Goal: Communication & Community: Answer question/provide support

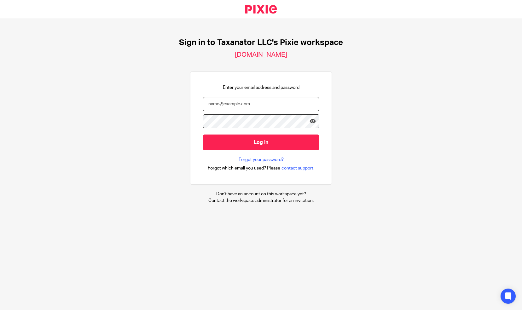
click at [209, 104] on input "email" at bounding box center [261, 104] width 116 height 14
paste input "bharmon@taxn8r.com"
type input "bharmon@taxn8r.com"
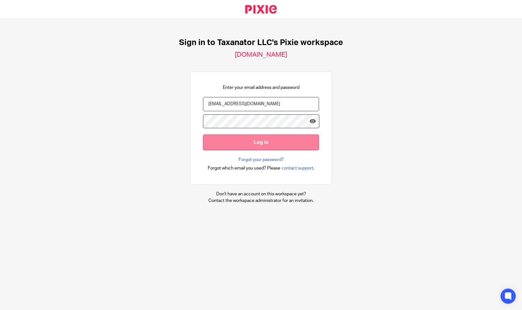
click at [266, 137] on input "Log in" at bounding box center [261, 142] width 116 height 15
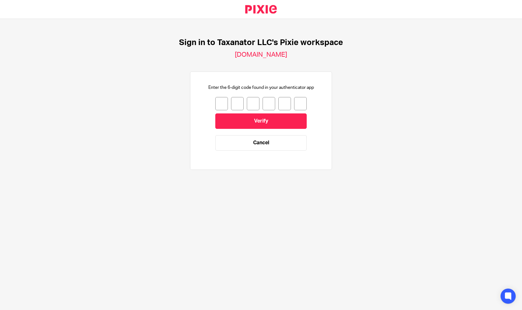
click at [215, 105] on input "number" at bounding box center [221, 103] width 13 height 13
type input "2"
type input "6"
type input "3"
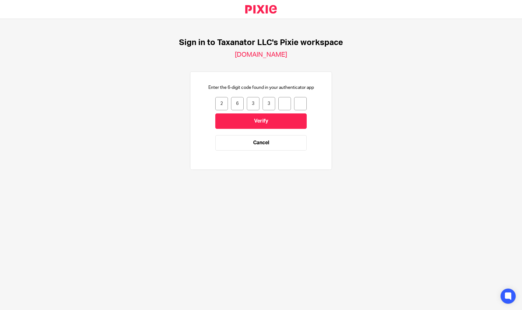
type input "1"
type input "9"
click at [229, 119] on input "Verify" at bounding box center [260, 120] width 91 height 15
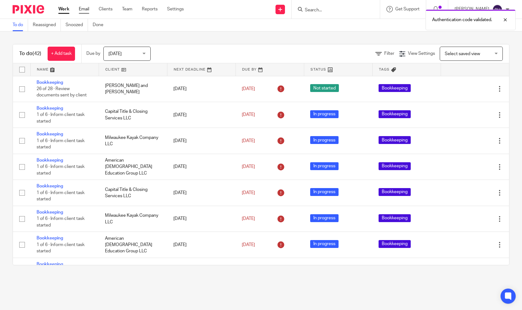
click at [87, 9] on link "Email" at bounding box center [84, 9] width 10 height 6
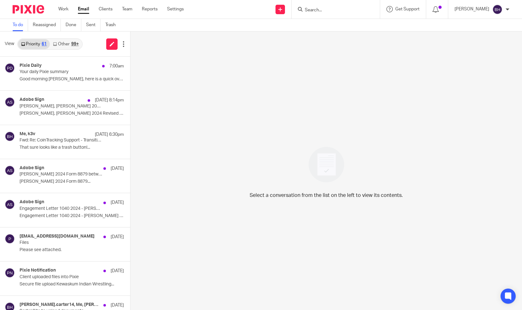
click at [74, 43] on div "99+" at bounding box center [75, 44] width 8 height 4
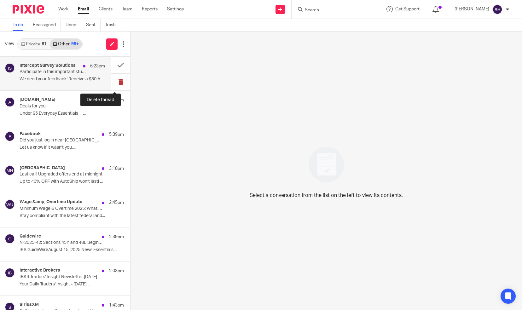
click at [114, 80] on button at bounding box center [120, 82] width 19 height 17
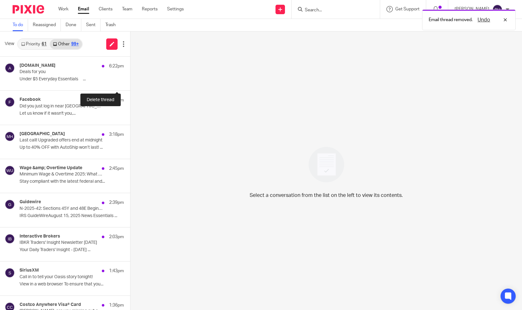
click at [130, 80] on button at bounding box center [132, 82] width 5 height 17
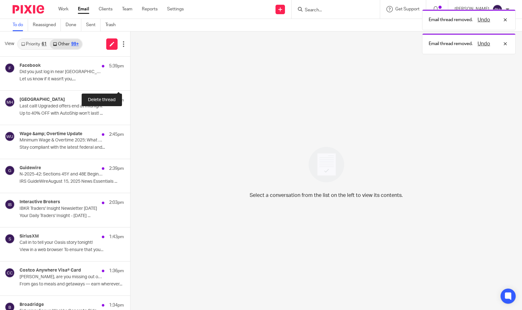
click at [130, 80] on button at bounding box center [132, 82] width 5 height 17
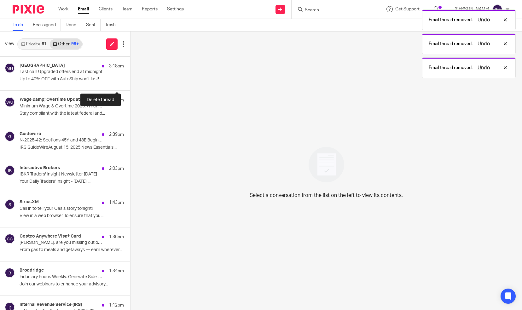
click at [130, 80] on button at bounding box center [132, 82] width 5 height 17
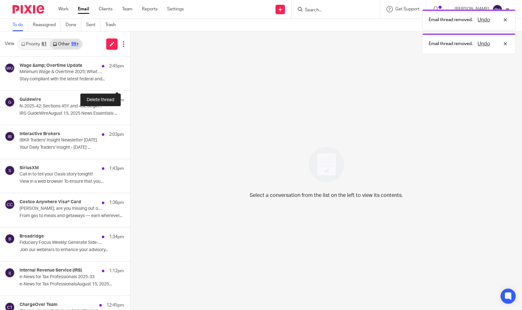
click at [130, 80] on button at bounding box center [132, 82] width 5 height 17
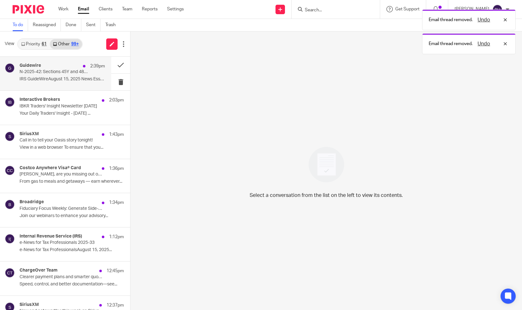
click at [82, 77] on p "IRS GuideWireAugust 15, 2025 News Essentials ..." at bounding box center [62, 79] width 85 height 5
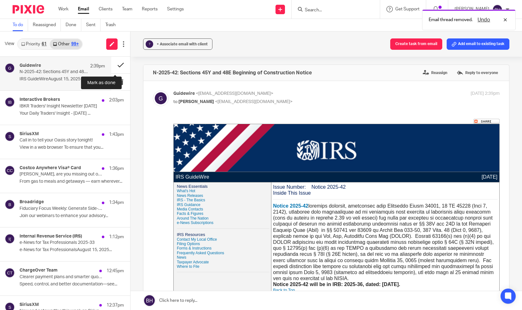
click at [115, 65] on button at bounding box center [120, 65] width 19 height 17
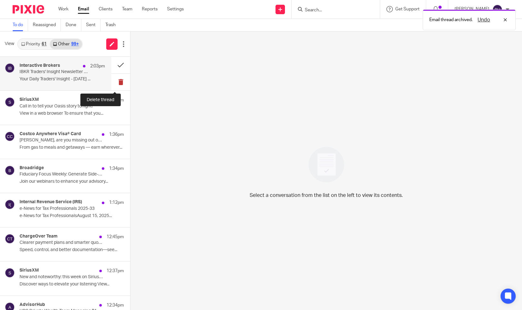
click at [114, 82] on button at bounding box center [120, 82] width 19 height 17
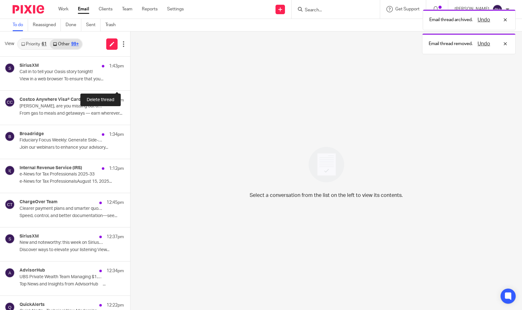
click at [130, 82] on button at bounding box center [132, 82] width 5 height 17
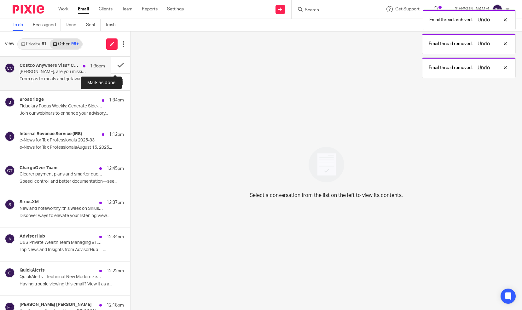
click at [115, 69] on button at bounding box center [120, 65] width 19 height 17
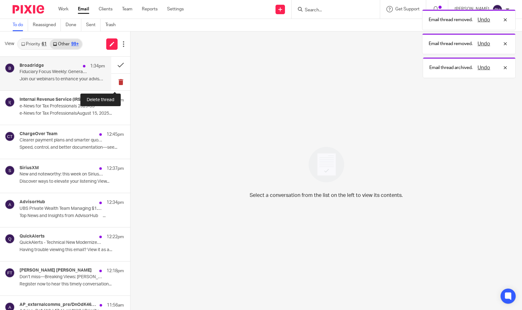
click at [116, 79] on button at bounding box center [120, 82] width 19 height 17
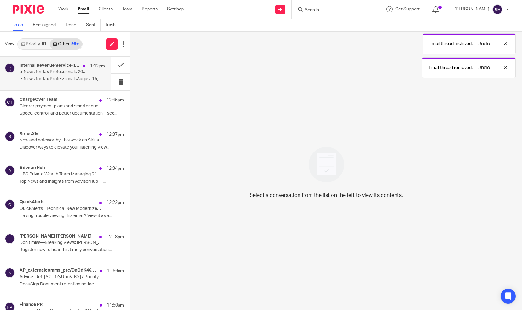
click at [89, 76] on div "Internal Revenue Service (IRS) 1:12pm e-News for Tax Professionals 2025-33 e-Ne…" at bounding box center [62, 73] width 85 height 21
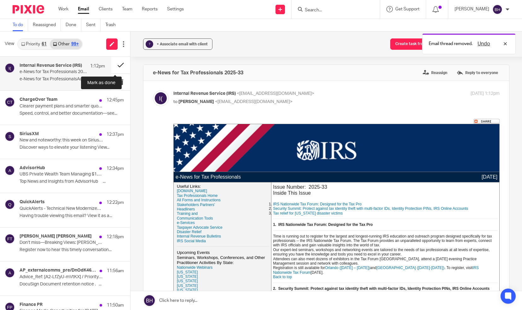
click at [112, 65] on button at bounding box center [120, 65] width 19 height 17
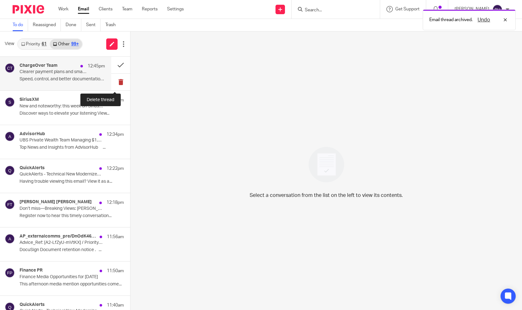
click at [115, 79] on button at bounding box center [120, 82] width 19 height 17
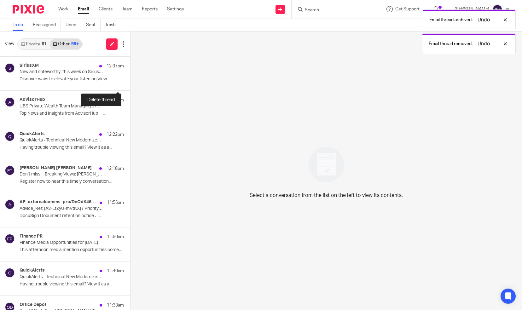
click at [130, 79] on button at bounding box center [132, 82] width 5 height 17
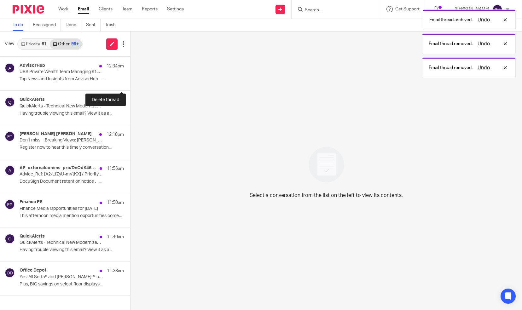
click at [130, 79] on button at bounding box center [132, 82] width 5 height 17
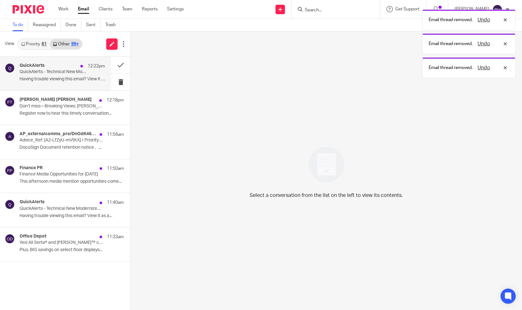
click at [90, 74] on div "QuickAlerts 12:22pm QuickAlerts - Technical New Modernized e-File (MeF) Web Ser…" at bounding box center [62, 73] width 85 height 21
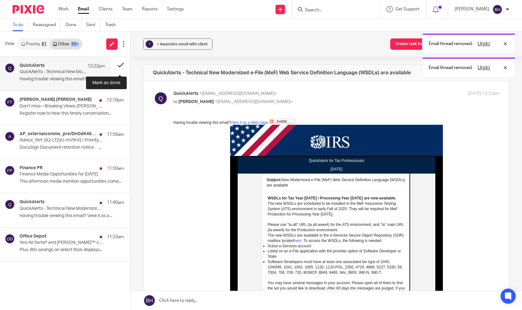
click at [117, 65] on button at bounding box center [120, 65] width 19 height 17
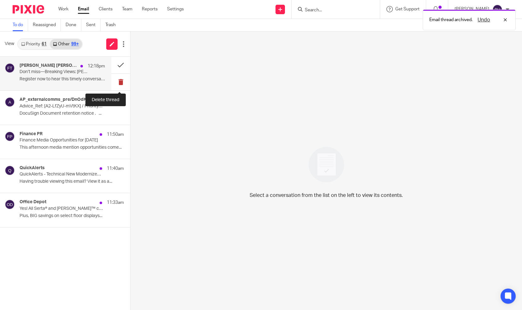
click at [120, 79] on button at bounding box center [120, 82] width 19 height 17
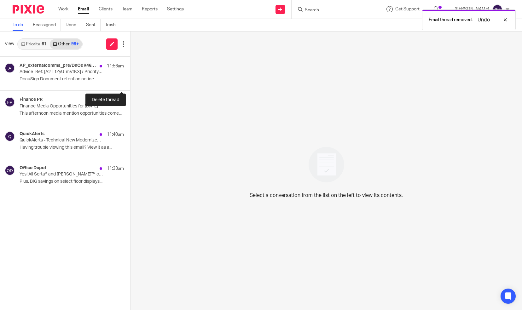
click at [130, 79] on button at bounding box center [132, 82] width 5 height 17
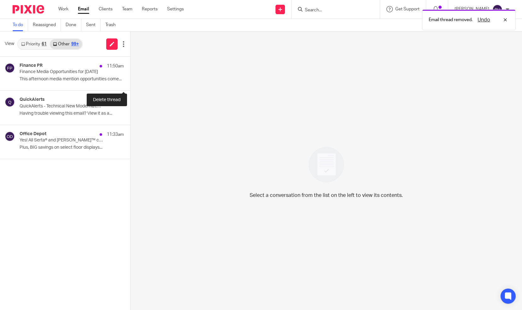
click at [130, 79] on button at bounding box center [132, 82] width 5 height 17
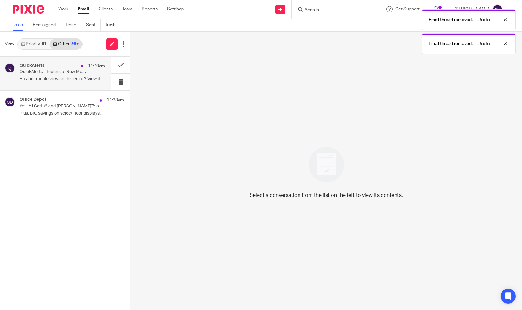
click at [96, 75] on div "QuickAlerts 11:40am QuickAlerts - Technical New Modernized e-File (MeF) Busines…" at bounding box center [62, 73] width 85 height 21
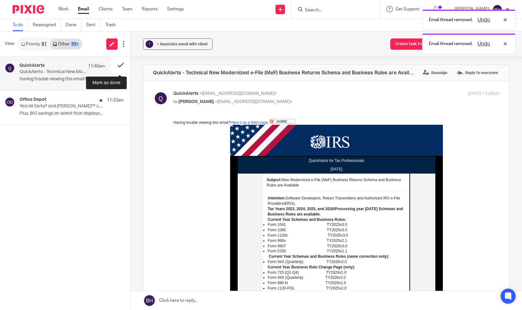
click at [115, 64] on button at bounding box center [120, 65] width 19 height 17
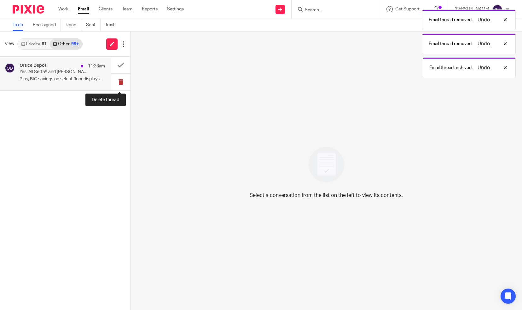
click at [120, 81] on button at bounding box center [120, 82] width 19 height 17
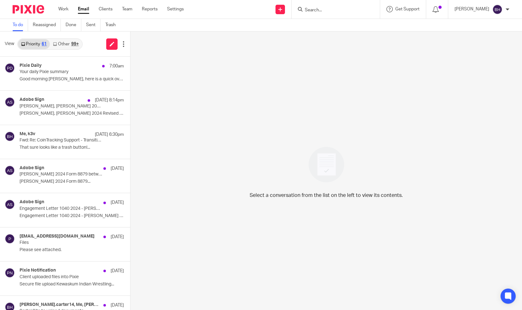
click at [68, 42] on link "Other 99+" at bounding box center [66, 44] width 32 height 10
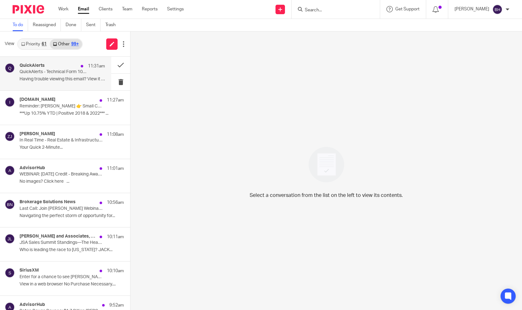
click at [76, 74] on p "QuickAlerts - Technical Form 1040 Series and Extensions Tax Year 2025, Business…" at bounding box center [54, 71] width 68 height 5
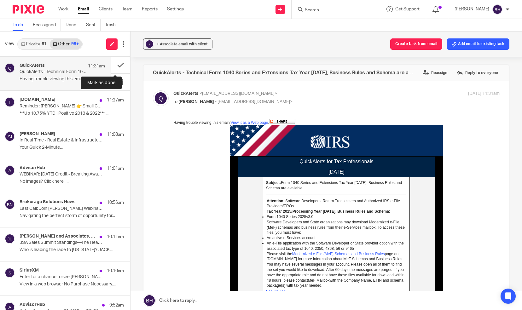
click at [112, 67] on button at bounding box center [120, 65] width 19 height 17
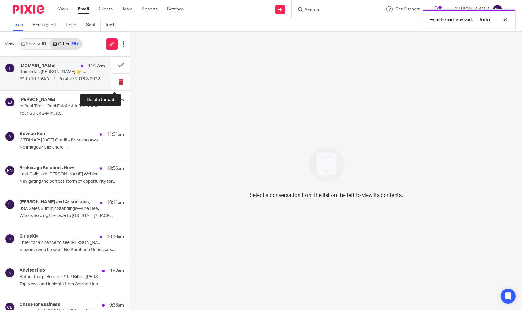
click at [114, 83] on button at bounding box center [120, 82] width 19 height 17
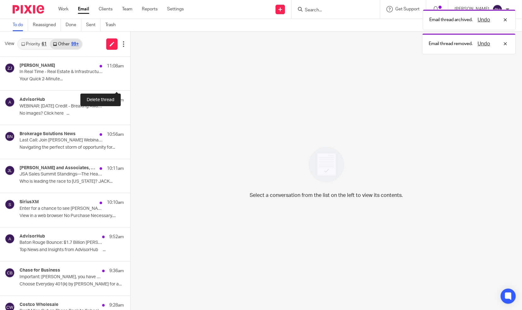
click at [130, 83] on button at bounding box center [132, 82] width 5 height 17
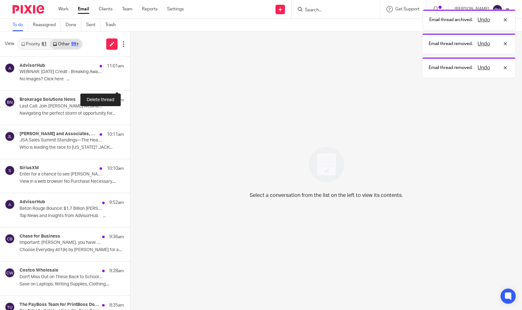
click at [130, 83] on button at bounding box center [132, 82] width 5 height 17
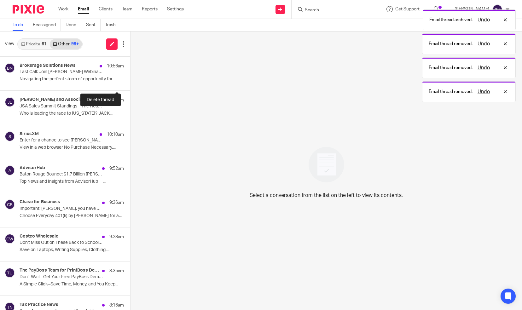
click at [130, 83] on button at bounding box center [132, 82] width 5 height 17
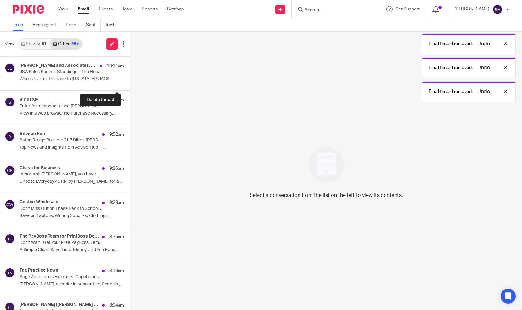
click at [130, 83] on button at bounding box center [132, 82] width 5 height 17
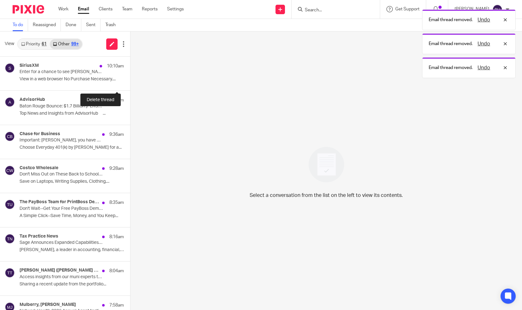
click at [130, 83] on button at bounding box center [132, 82] width 5 height 17
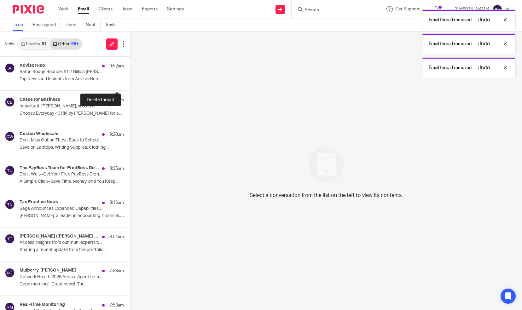
click at [130, 83] on button at bounding box center [132, 82] width 5 height 17
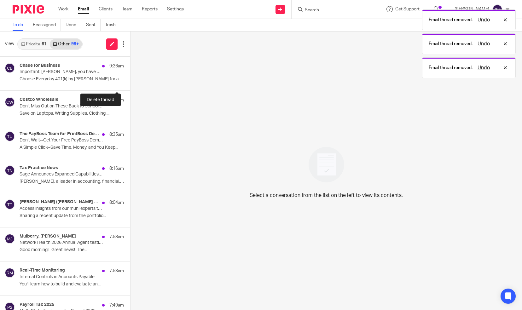
click at [130, 83] on button at bounding box center [132, 82] width 5 height 17
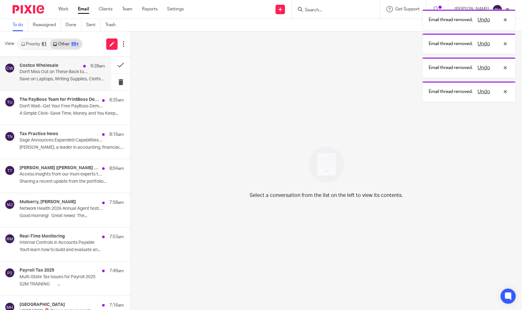
click at [90, 81] on p "Save on Laptops, Writing Supplies, Clothing,..." at bounding box center [62, 79] width 85 height 5
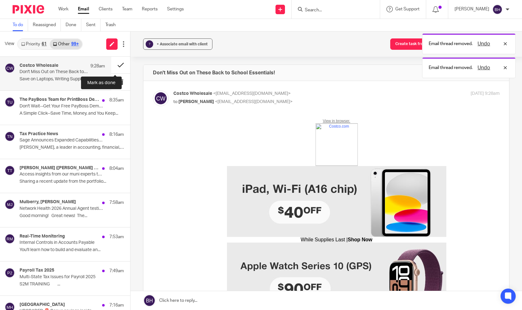
click at [114, 65] on button at bounding box center [120, 65] width 19 height 17
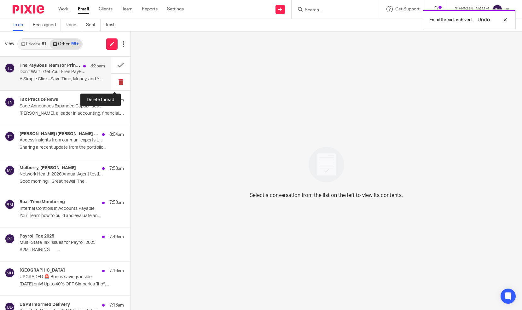
click at [113, 83] on button at bounding box center [120, 82] width 19 height 17
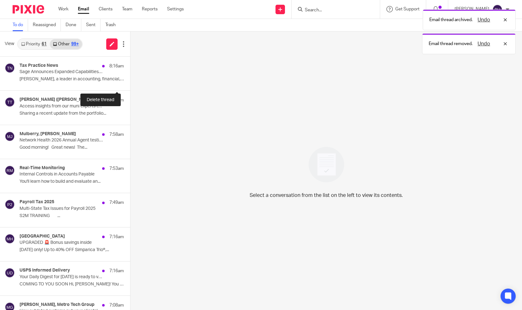
click at [130, 83] on button at bounding box center [132, 82] width 5 height 17
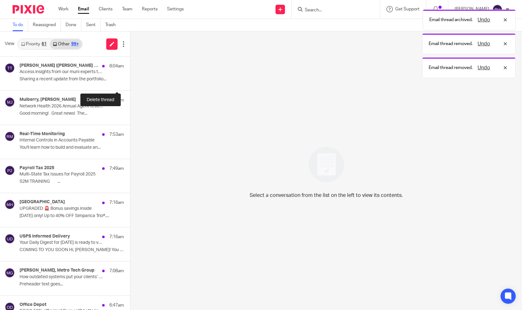
click at [130, 83] on button at bounding box center [132, 82] width 5 height 17
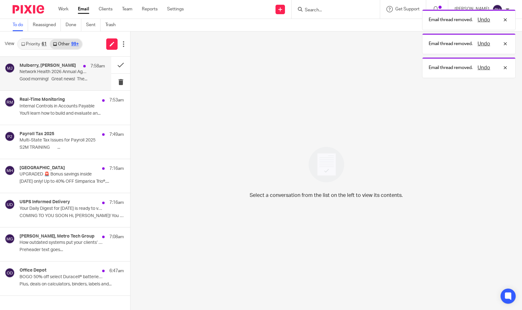
click at [82, 77] on p "Good morning! Great news! The..." at bounding box center [62, 79] width 85 height 5
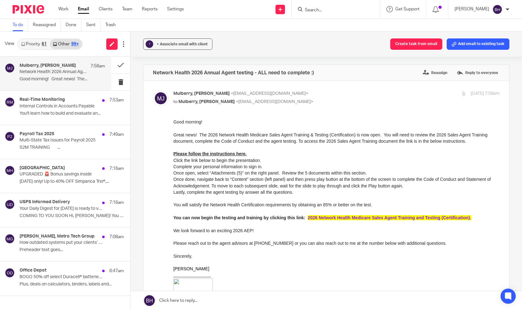
click at [335, 217] on link "2026 Network Health Medicare Sales Agent Training and Testing (Certification)." at bounding box center [389, 217] width 163 height 5
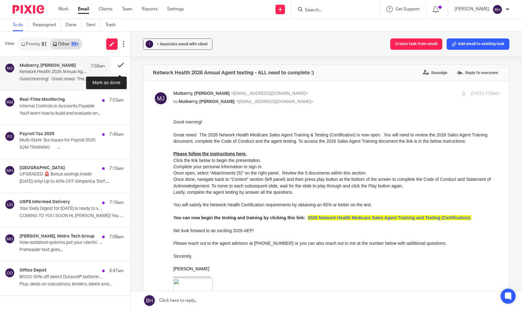
click at [115, 67] on button at bounding box center [120, 65] width 19 height 17
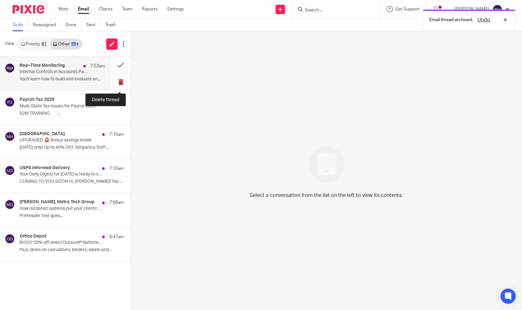
click at [118, 81] on button at bounding box center [120, 82] width 19 height 17
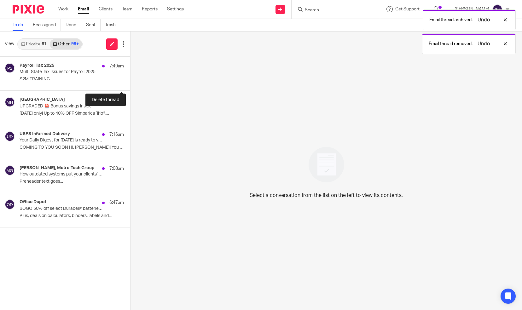
click at [130, 81] on button at bounding box center [132, 82] width 5 height 17
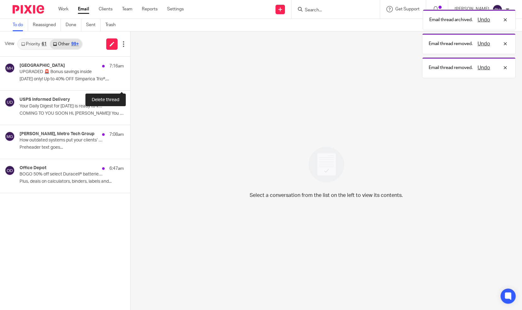
click at [130, 81] on button at bounding box center [132, 82] width 5 height 17
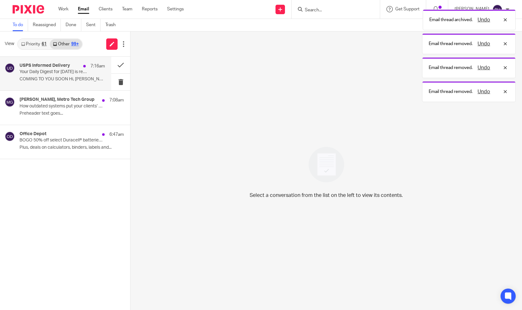
click at [91, 74] on div "USPS Informed Delivery 7:16am Your Daily Digest for Fri, 8/15 is ready to view …" at bounding box center [62, 73] width 85 height 21
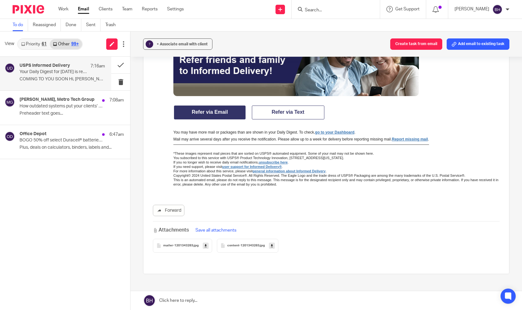
scroll to position [801, 0]
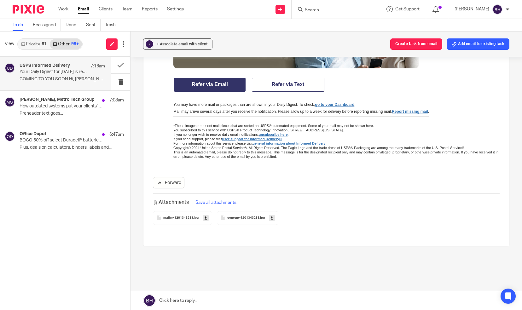
click at [173, 219] on span "mailer-1201343283" at bounding box center [178, 218] width 30 height 4
click at [173, 219] on div "View Priority 61 Other 99+ USPS Informed Delivery 7:16am Your Daily Digest for …" at bounding box center [261, 171] width 522 height 279
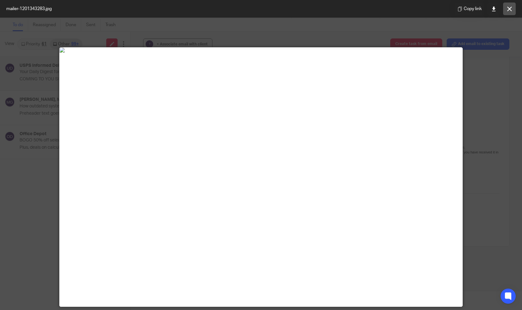
click at [509, 10] on icon at bounding box center [509, 9] width 5 height 5
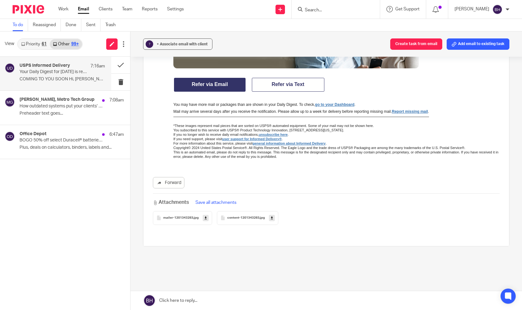
click at [247, 214] on div "content-1201343283 .jpg" at bounding box center [247, 218] width 61 height 14
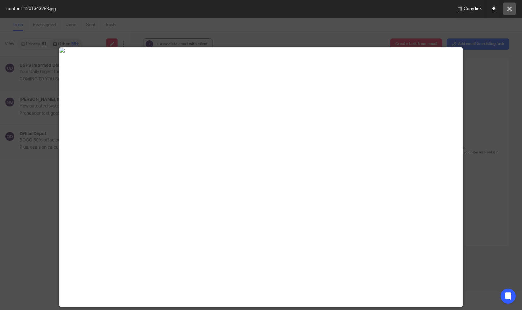
click at [507, 10] on icon at bounding box center [509, 9] width 5 height 5
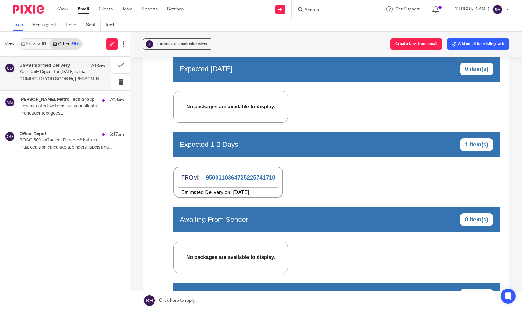
scroll to position [439, 0]
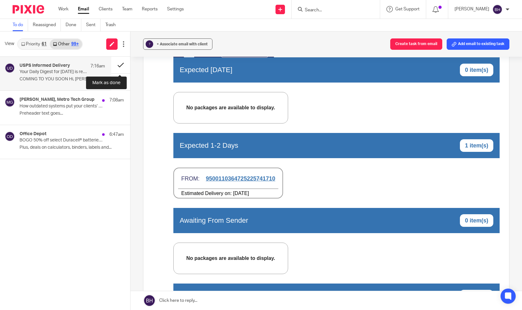
click at [122, 64] on button at bounding box center [120, 65] width 19 height 17
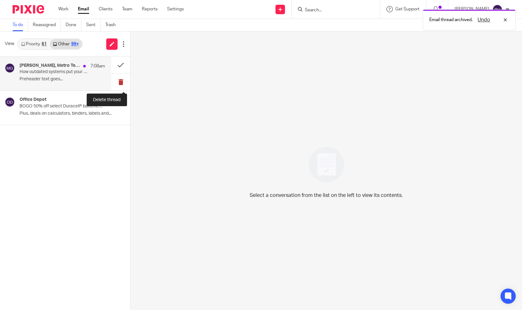
click at [120, 83] on button at bounding box center [120, 82] width 19 height 17
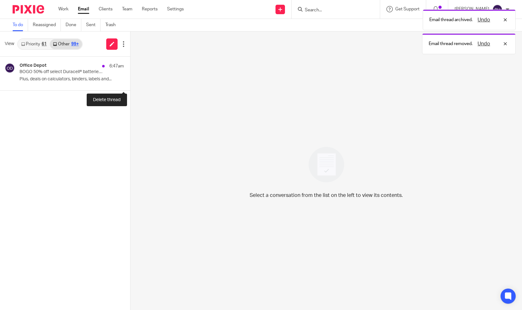
click at [130, 83] on button at bounding box center [132, 82] width 5 height 17
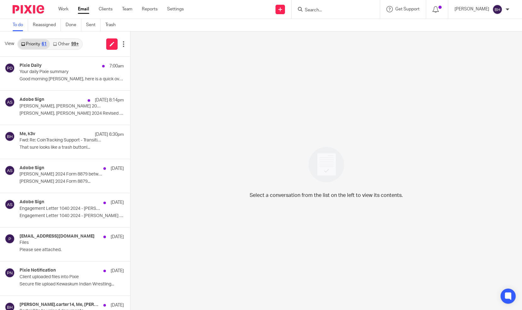
click at [63, 45] on link "Other 99+" at bounding box center [66, 44] width 32 height 10
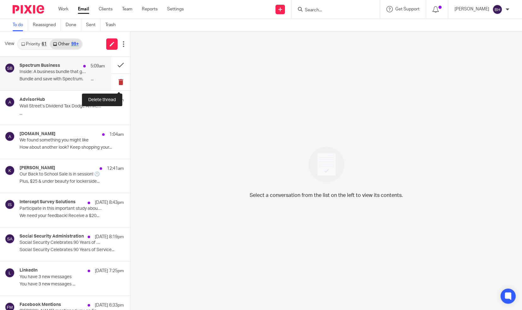
click at [117, 83] on button at bounding box center [120, 82] width 19 height 17
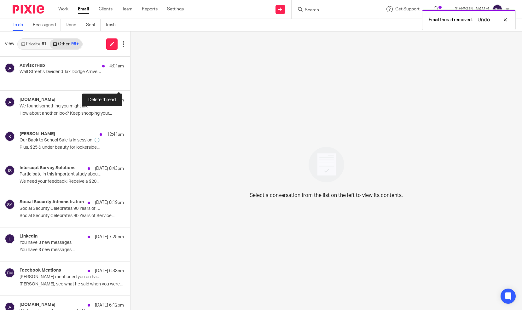
click at [130, 83] on button at bounding box center [132, 82] width 5 height 17
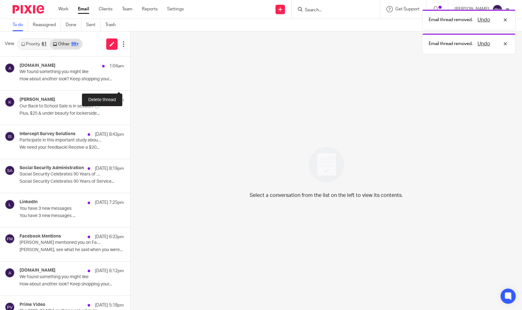
click at [130, 83] on button at bounding box center [132, 82] width 5 height 17
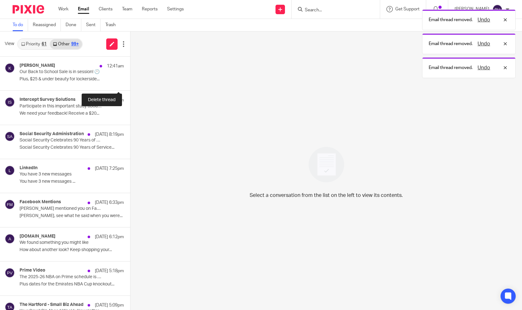
click at [130, 83] on button at bounding box center [132, 82] width 5 height 17
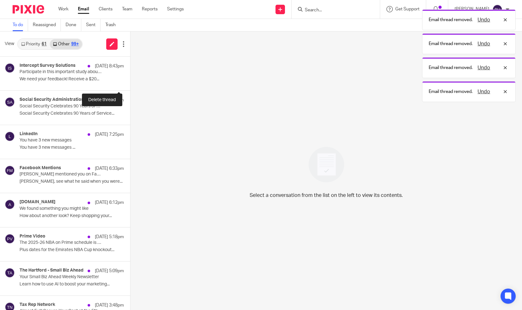
click at [130, 83] on button at bounding box center [132, 82] width 5 height 17
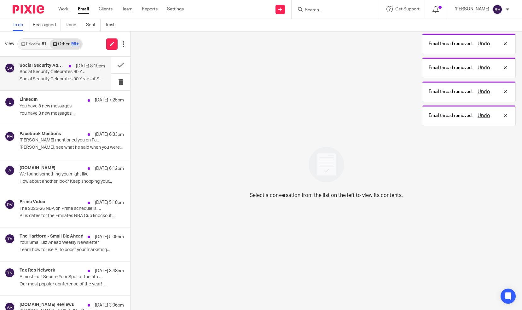
click at [87, 76] on div "Social Security Administration Aug 14 8:19pm Social Security Celebrates 90 Year…" at bounding box center [62, 73] width 85 height 21
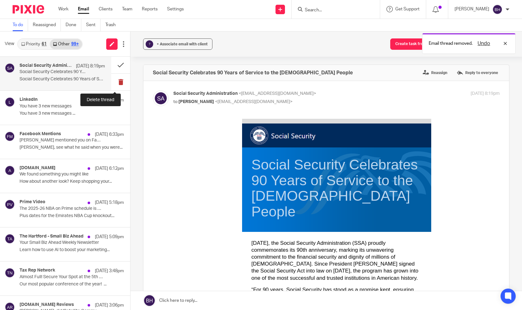
click at [114, 77] on button at bounding box center [120, 82] width 19 height 17
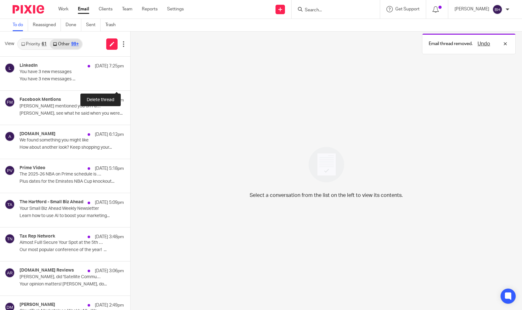
click at [130, 77] on button at bounding box center [132, 82] width 5 height 17
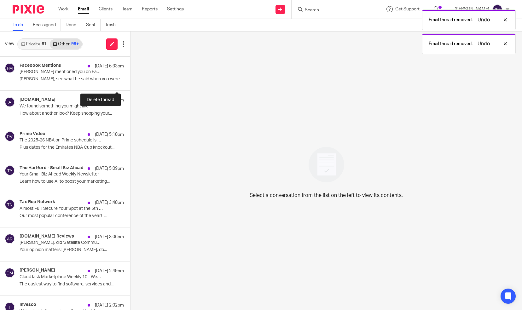
click at [130, 77] on button at bounding box center [132, 82] width 5 height 17
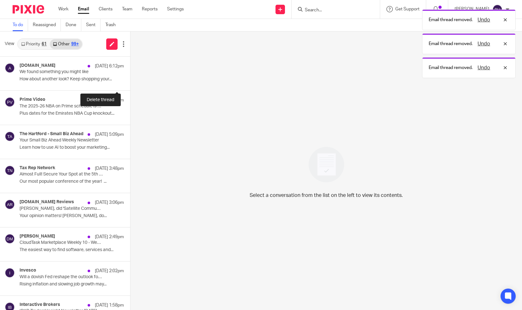
click at [130, 77] on button at bounding box center [132, 82] width 5 height 17
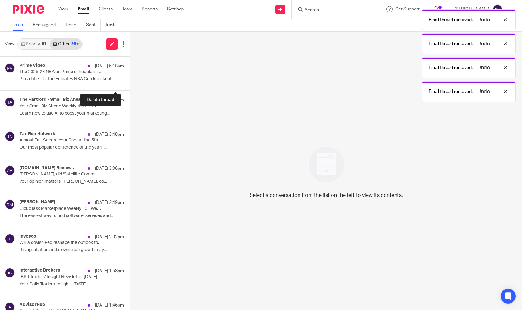
click at [130, 77] on button at bounding box center [132, 82] width 5 height 17
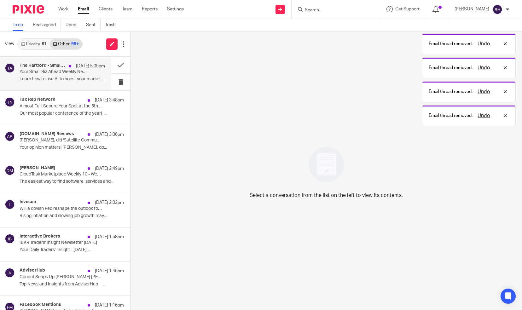
click at [84, 71] on div "The Hartford - Small Biz Ahead Aug 14 5:09pm Your Small Biz Ahead Weekly Newsle…" at bounding box center [62, 73] width 85 height 21
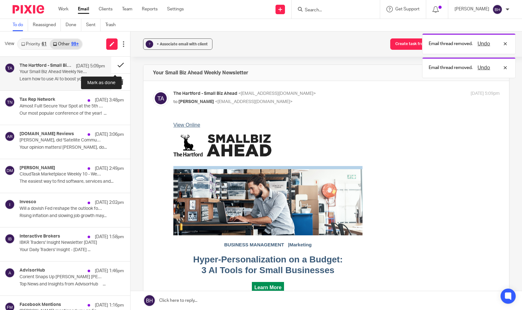
click at [115, 66] on button at bounding box center [120, 65] width 19 height 17
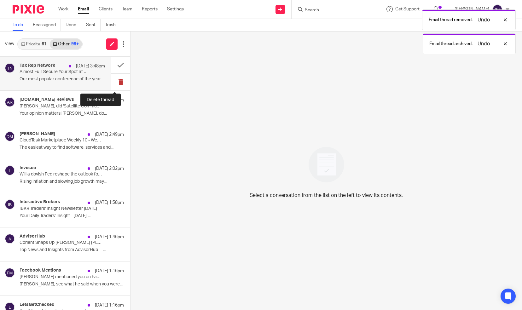
click at [116, 83] on button at bounding box center [120, 82] width 19 height 17
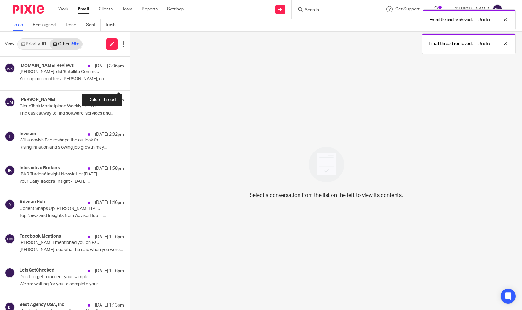
click at [130, 83] on button at bounding box center [132, 82] width 5 height 17
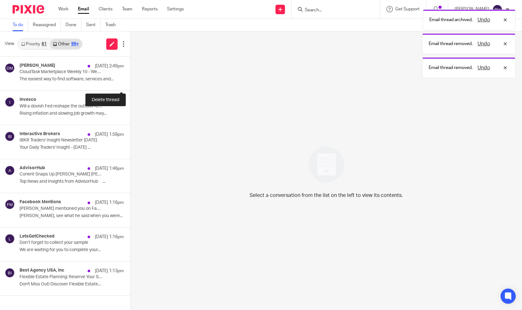
click at [130, 83] on button at bounding box center [132, 82] width 5 height 17
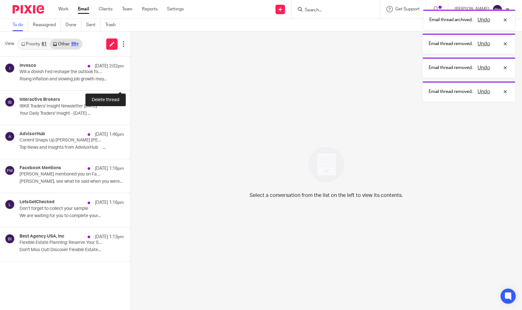
click at [130, 83] on button at bounding box center [132, 82] width 5 height 17
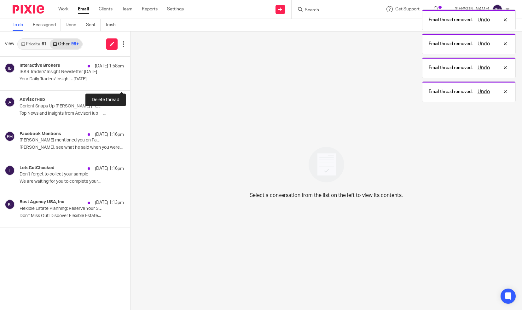
click at [130, 83] on button at bounding box center [132, 82] width 5 height 17
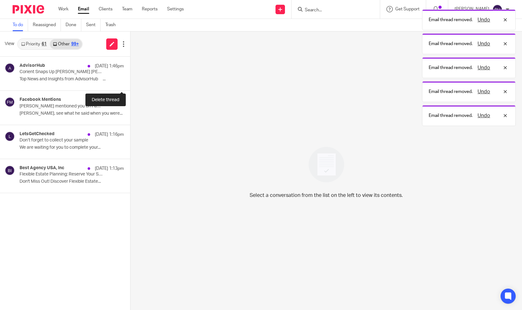
click at [130, 83] on button at bounding box center [132, 82] width 5 height 17
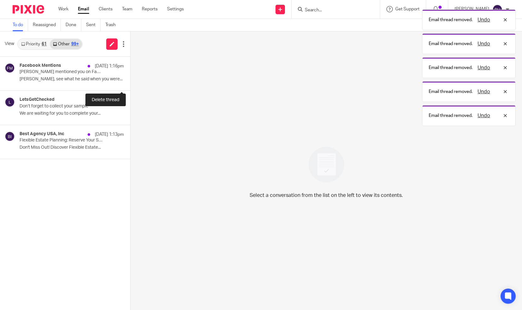
click at [130, 83] on button at bounding box center [132, 82] width 5 height 17
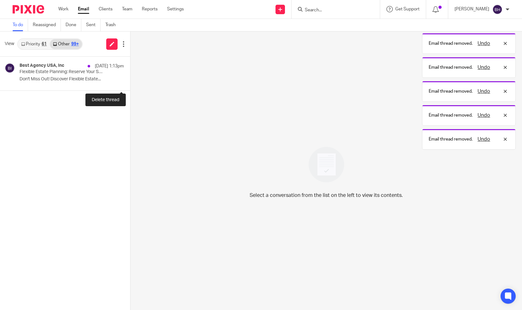
click at [130, 83] on button at bounding box center [132, 82] width 5 height 17
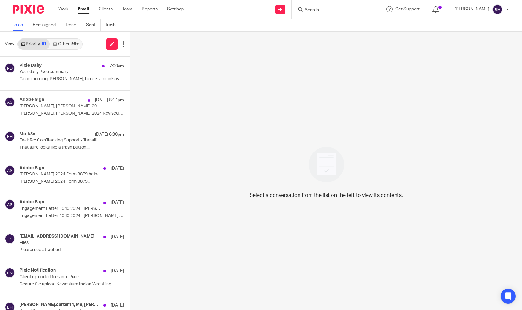
click at [61, 43] on link "Other 99+" at bounding box center [66, 44] width 32 height 10
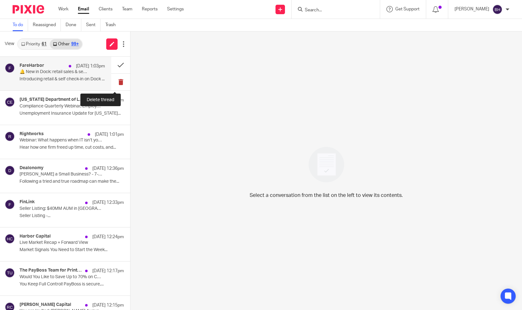
click at [113, 81] on button at bounding box center [120, 82] width 19 height 17
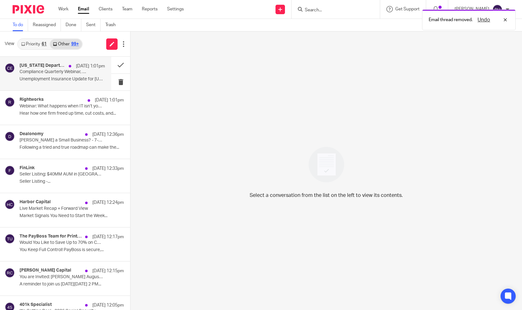
click at [80, 69] on p "Compliance Quarterly Webinar, Employer Survey, and more" at bounding box center [54, 71] width 68 height 5
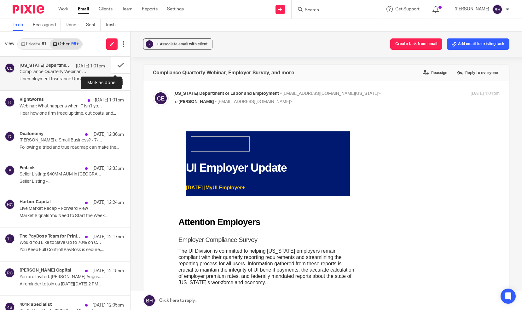
click at [114, 68] on button at bounding box center [120, 65] width 19 height 17
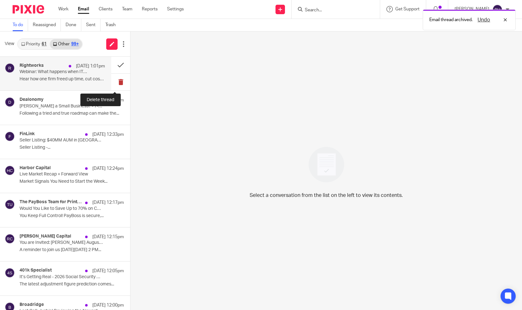
click at [114, 83] on button at bounding box center [120, 82] width 19 height 17
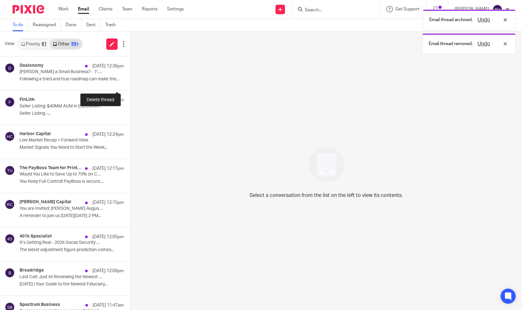
click at [130, 83] on button at bounding box center [132, 82] width 5 height 17
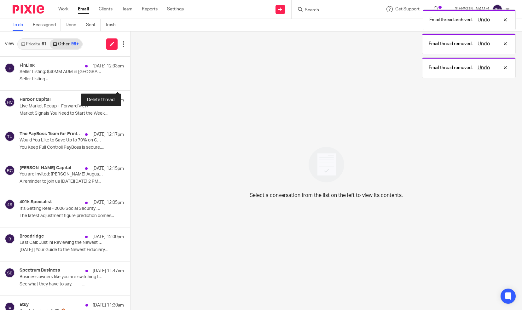
click at [130, 83] on button at bounding box center [132, 82] width 5 height 17
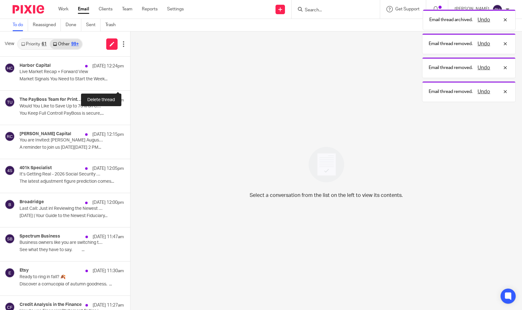
click at [130, 83] on button at bounding box center [132, 82] width 5 height 17
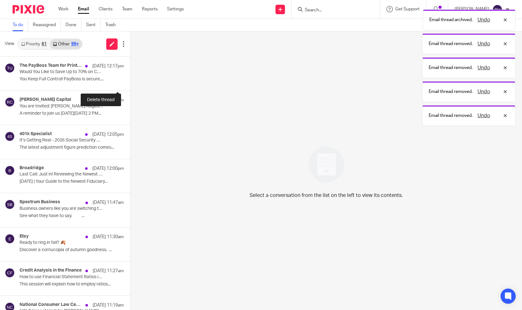
click at [130, 83] on button at bounding box center [132, 82] width 5 height 17
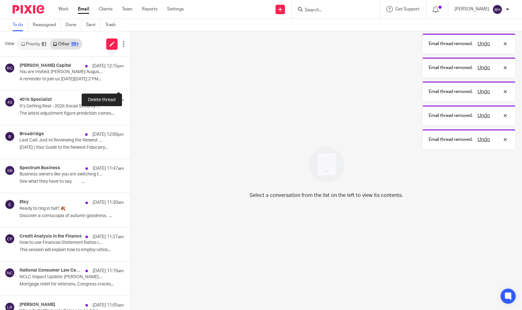
click at [130, 83] on button at bounding box center [132, 82] width 5 height 17
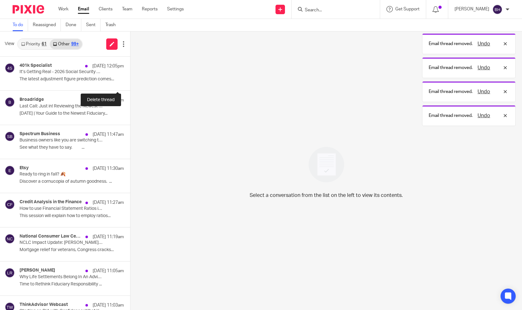
click at [130, 83] on button at bounding box center [132, 82] width 5 height 17
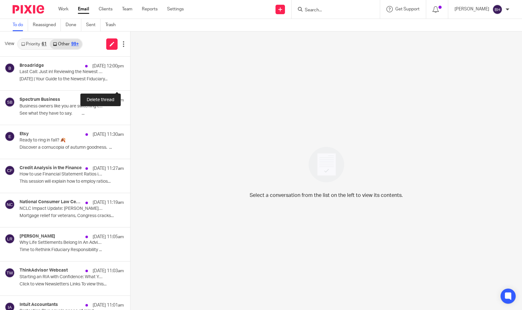
click at [130, 83] on button at bounding box center [132, 82] width 5 height 17
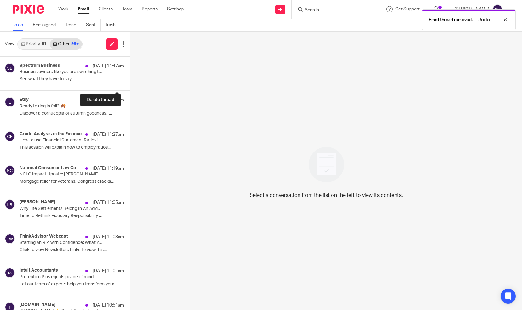
click at [130, 83] on button at bounding box center [132, 82] width 5 height 17
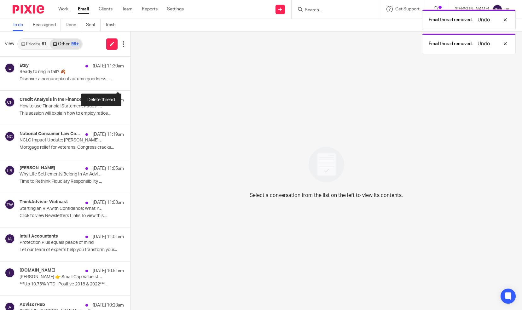
click at [130, 83] on button at bounding box center [132, 82] width 5 height 17
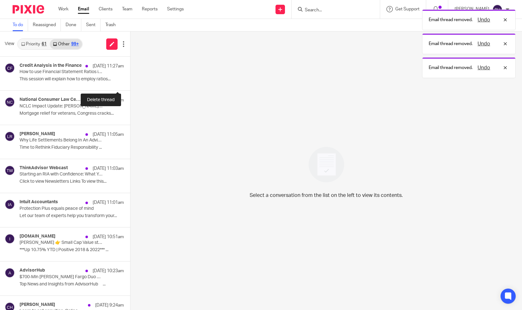
click at [130, 83] on button at bounding box center [132, 82] width 5 height 17
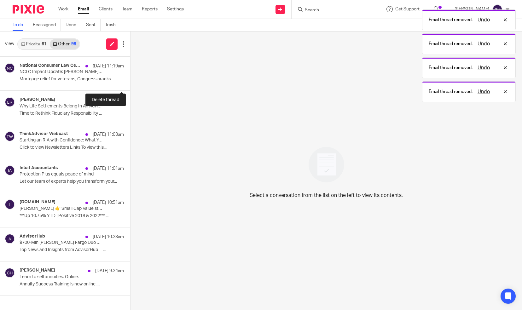
click at [130, 83] on button at bounding box center [132, 82] width 5 height 17
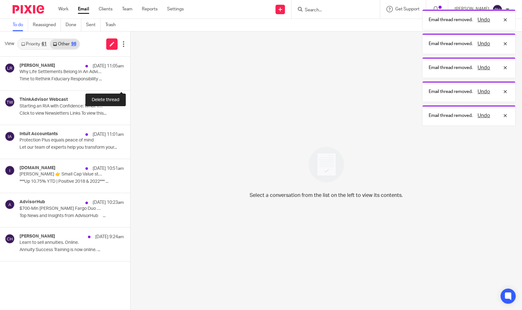
click at [130, 83] on button at bounding box center [132, 82] width 5 height 17
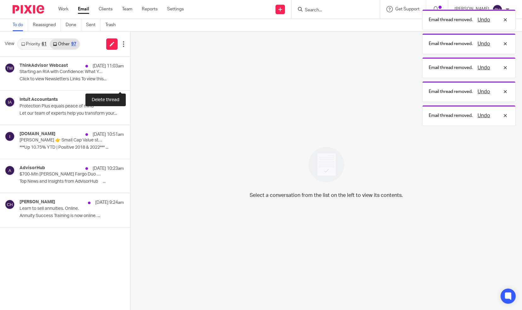
click at [130, 83] on button at bounding box center [132, 82] width 5 height 17
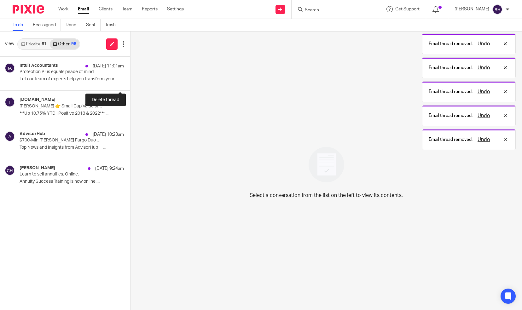
click at [130, 83] on button at bounding box center [132, 82] width 5 height 17
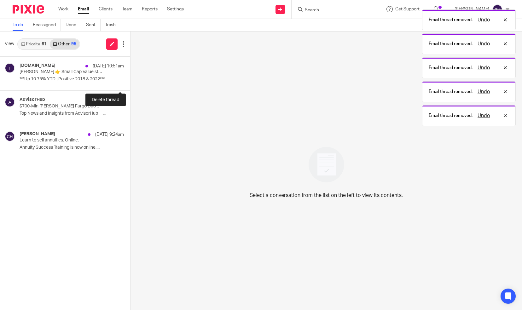
click at [130, 83] on button at bounding box center [132, 82] width 5 height 17
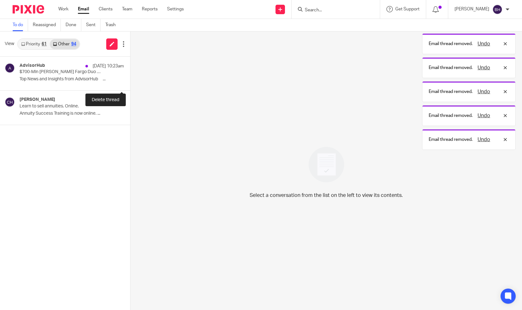
click at [130, 83] on button at bounding box center [132, 82] width 5 height 17
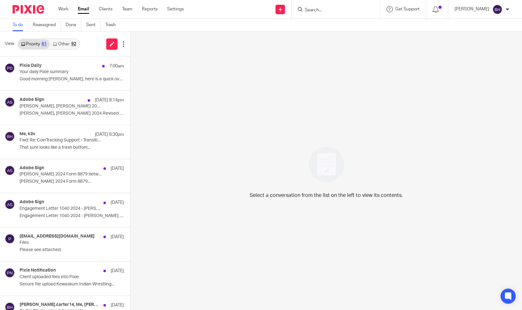
click at [63, 46] on link "Other 92" at bounding box center [64, 44] width 29 height 10
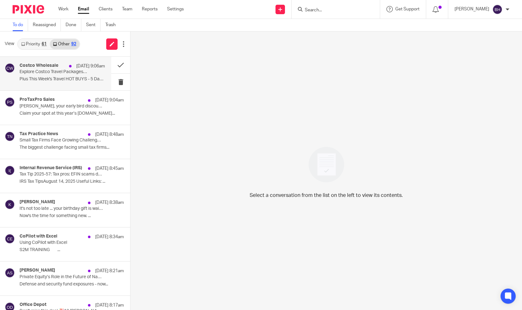
click at [86, 75] on div "Costco Wholesale [DATE] 9:06am Explore Costco Travel Packages with Included Ext…" at bounding box center [62, 73] width 85 height 21
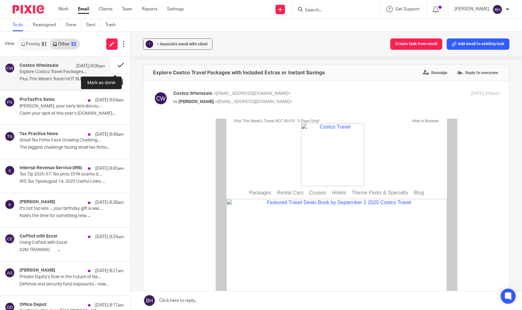
click at [114, 69] on button at bounding box center [120, 65] width 19 height 17
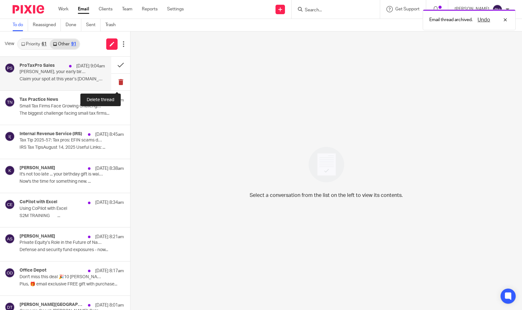
click at [113, 83] on button at bounding box center [120, 82] width 19 height 17
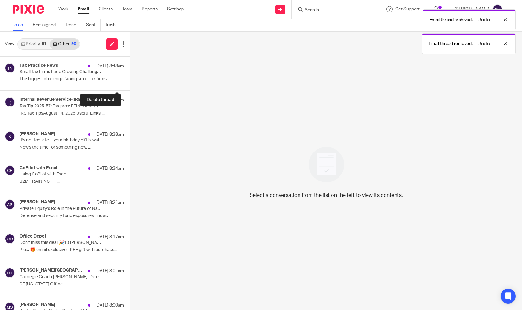
click at [130, 83] on button at bounding box center [132, 82] width 5 height 17
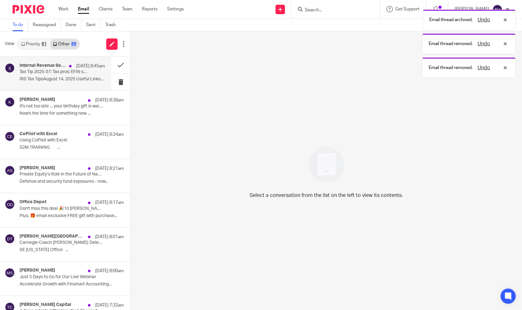
click at [88, 78] on p "IRS Tax TipsAugust 14, 2025 Useful Links: ..." at bounding box center [62, 79] width 85 height 5
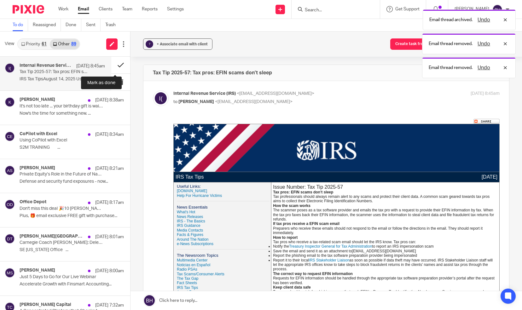
click at [115, 66] on button at bounding box center [120, 65] width 19 height 17
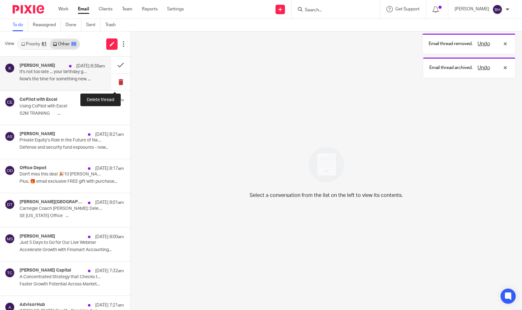
click at [116, 81] on button at bounding box center [120, 82] width 19 height 17
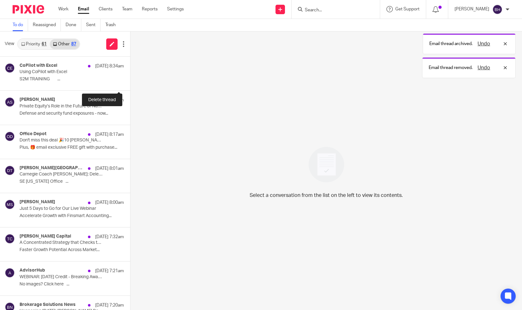
click at [130, 81] on button at bounding box center [132, 82] width 5 height 17
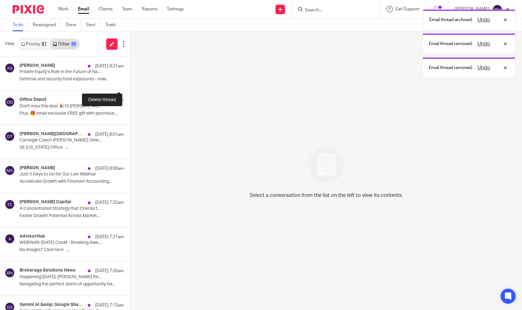
click at [130, 81] on button at bounding box center [132, 82] width 5 height 17
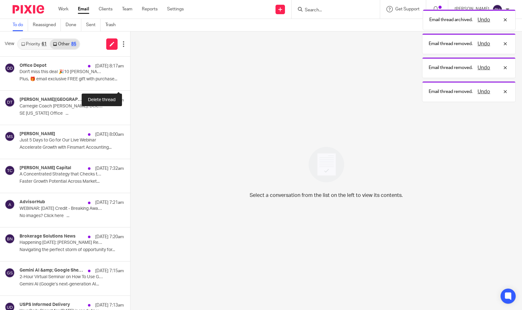
click at [130, 81] on button at bounding box center [132, 82] width 5 height 17
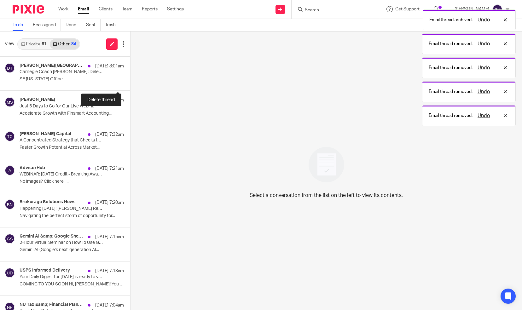
click at [130, 81] on button at bounding box center [132, 82] width 5 height 17
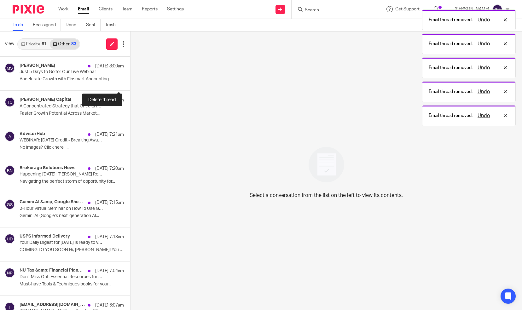
click at [130, 81] on button at bounding box center [132, 82] width 5 height 17
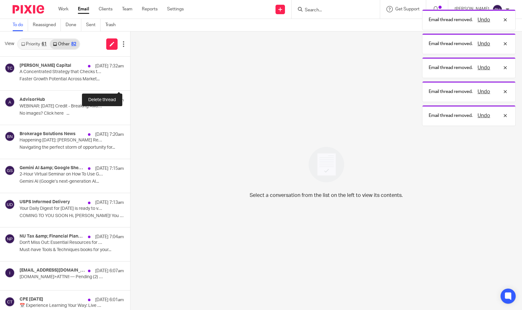
click at [130, 81] on button at bounding box center [132, 82] width 5 height 17
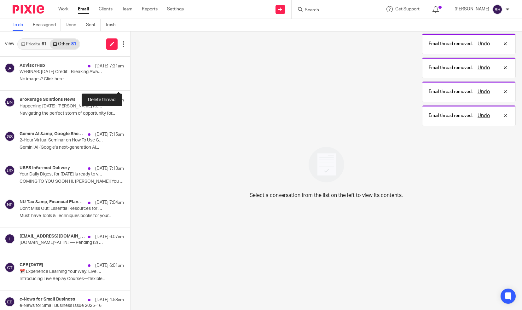
click at [130, 81] on button at bounding box center [132, 82] width 5 height 17
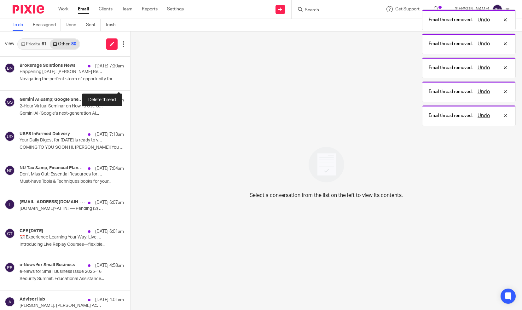
click at [130, 81] on button at bounding box center [132, 82] width 5 height 17
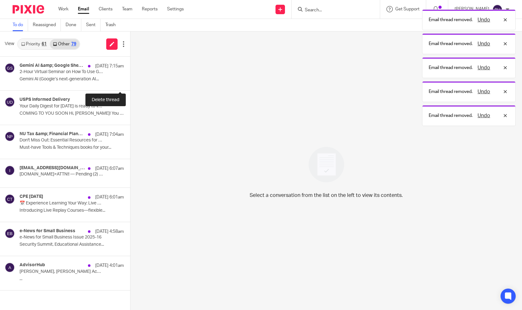
click at [130, 81] on button at bounding box center [132, 82] width 5 height 17
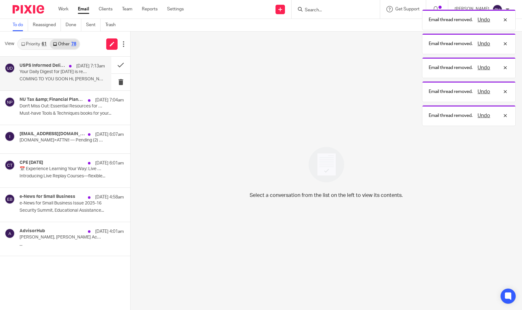
click at [76, 76] on div "USPS Informed Delivery [DATE] 7:13am Your Daily Digest for [DATE] is ready to v…" at bounding box center [62, 73] width 85 height 21
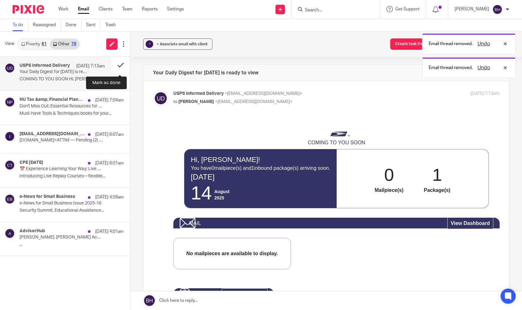
click at [123, 65] on button at bounding box center [120, 65] width 19 height 17
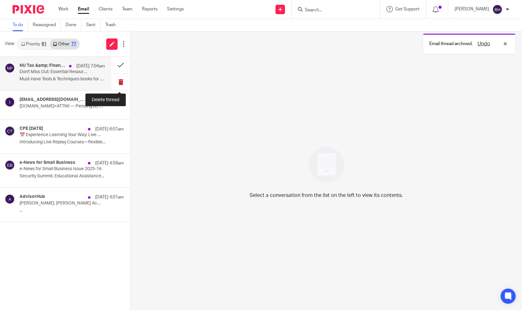
click at [118, 80] on button at bounding box center [120, 82] width 19 height 17
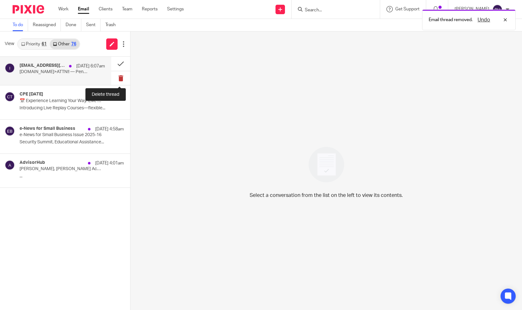
click at [119, 79] on button at bounding box center [120, 78] width 19 height 14
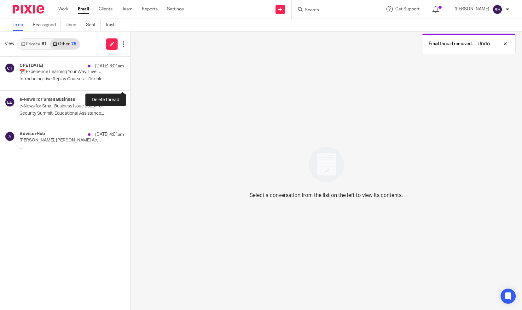
click at [130, 79] on button at bounding box center [132, 82] width 5 height 17
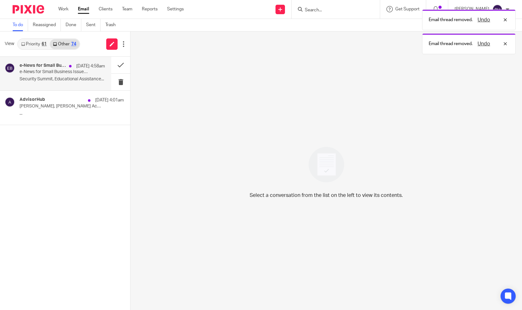
click at [76, 71] on p "e-News for Small Business Issue 2025-16" at bounding box center [54, 71] width 68 height 5
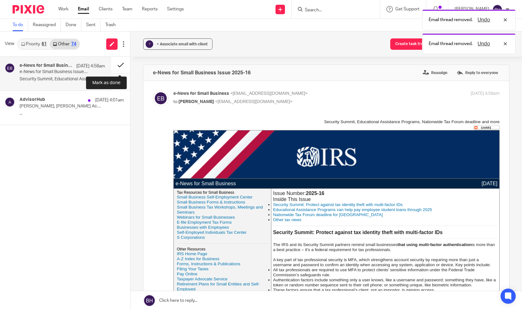
click at [117, 67] on button at bounding box center [120, 65] width 19 height 17
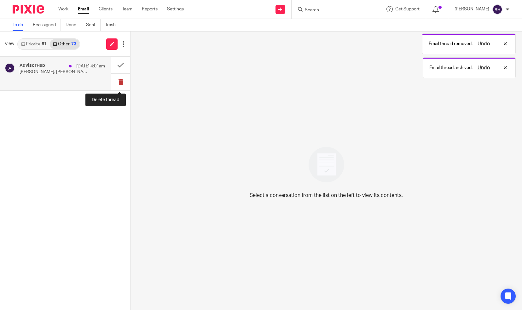
click at [117, 78] on button at bounding box center [120, 82] width 19 height 17
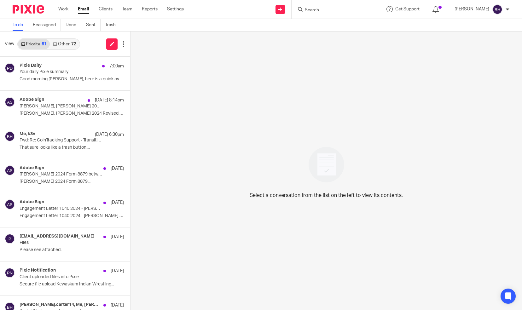
click at [62, 43] on link "Other 72" at bounding box center [64, 44] width 29 height 10
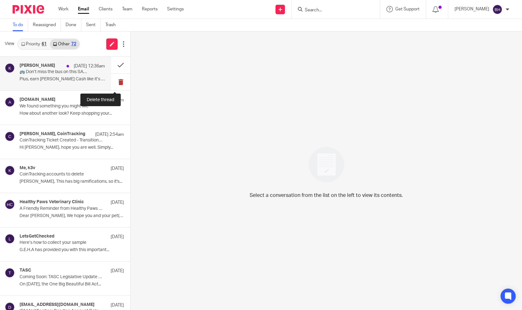
click at [112, 81] on button at bounding box center [120, 82] width 19 height 17
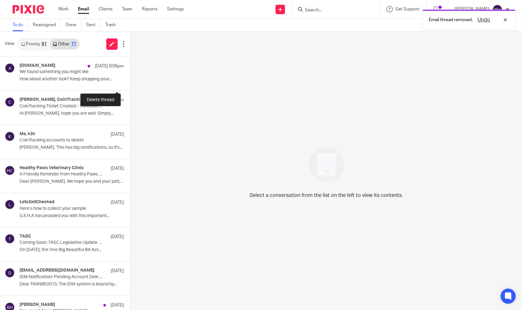
click at [130, 81] on button at bounding box center [132, 82] width 5 height 17
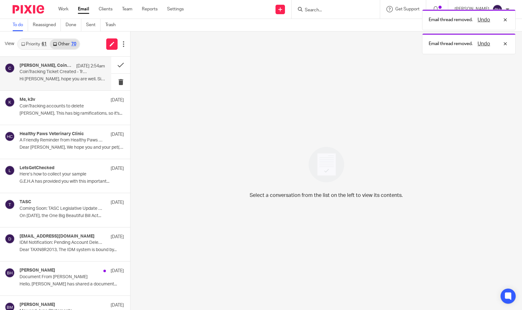
click at [97, 75] on div "[PERSON_NAME], CoinTracking [DATE] 2:54am CoinTracking Ticket Created - Transit…" at bounding box center [62, 73] width 85 height 21
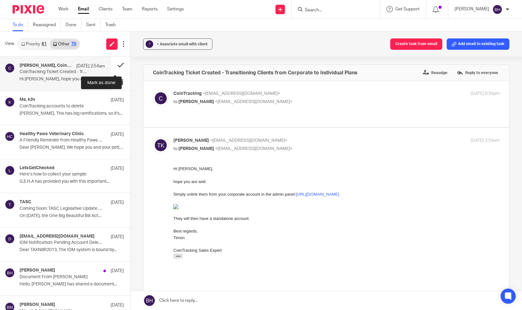
click at [117, 64] on button at bounding box center [120, 65] width 19 height 17
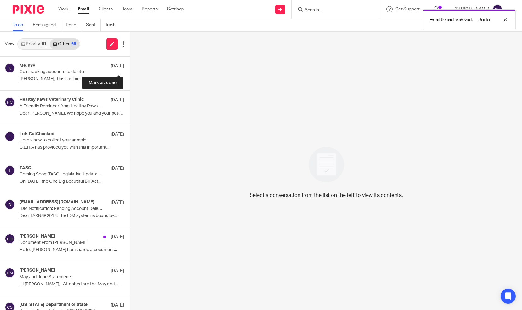
click at [130, 64] on button at bounding box center [132, 65] width 5 height 17
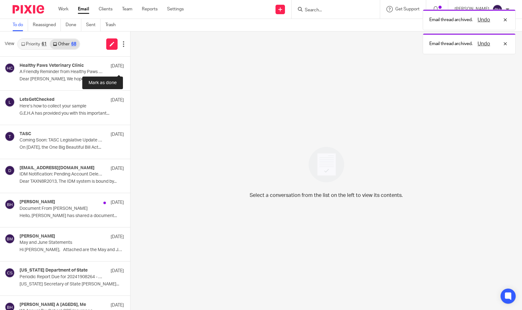
click at [130, 64] on button at bounding box center [132, 65] width 5 height 17
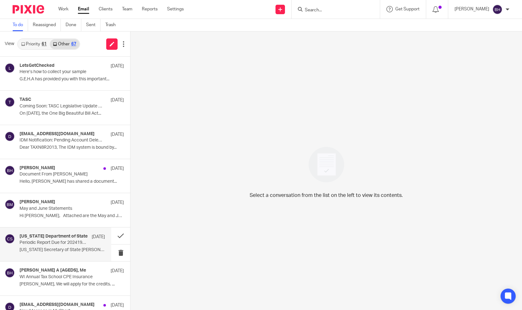
click at [86, 241] on div "[US_STATE] Department of State [DATE] Periodic Report Due for 20241908264 - Tax…" at bounding box center [62, 244] width 85 height 21
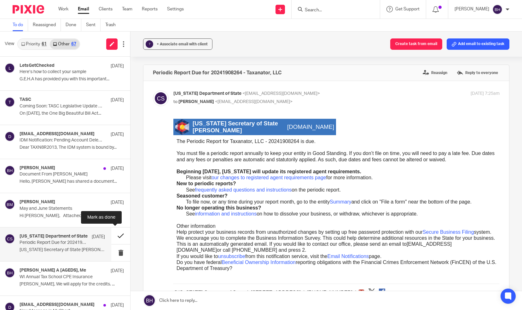
click at [114, 236] on button at bounding box center [120, 235] width 19 height 17
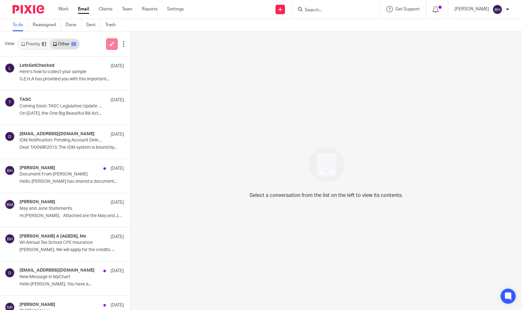
click at [110, 43] on icon at bounding box center [112, 44] width 5 height 5
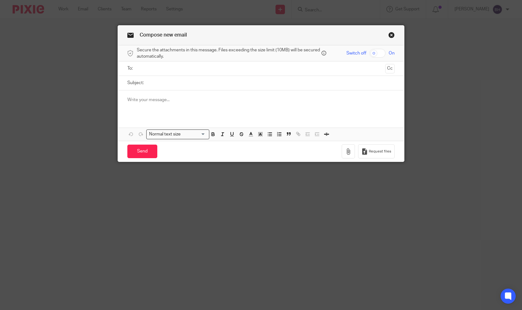
click at [152, 68] on input "text" at bounding box center [261, 68] width 244 height 7
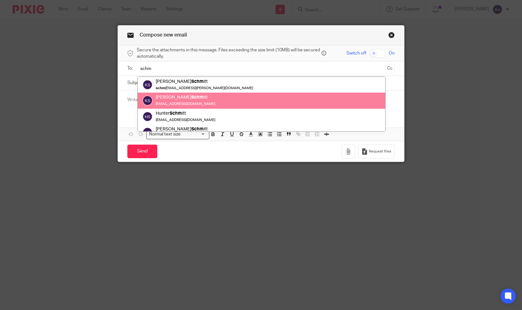
type input "schm"
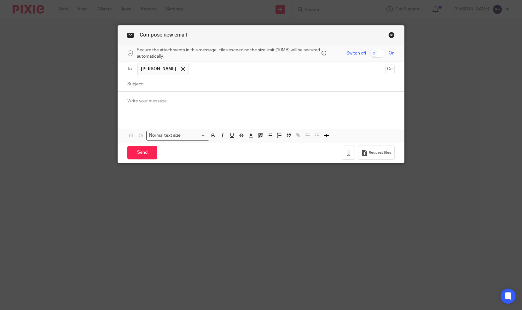
click at [159, 83] on input "Subject:" at bounding box center [271, 84] width 248 height 14
type input "Cointracking"
click at [148, 100] on p at bounding box center [261, 101] width 268 height 6
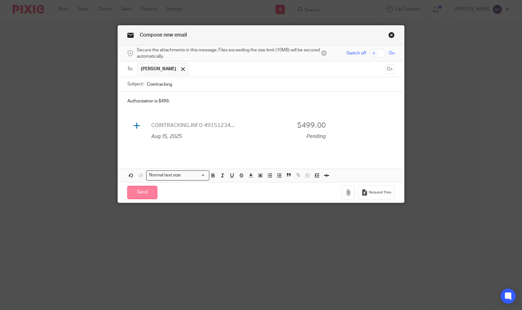
click at [144, 187] on input "Send" at bounding box center [142, 193] width 30 height 14
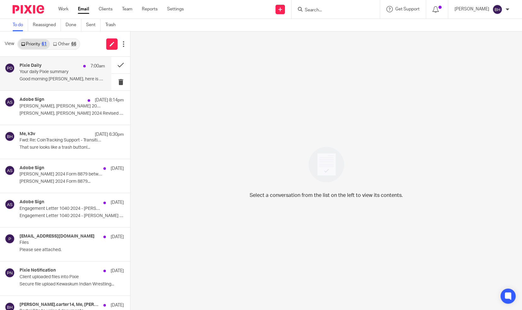
click at [66, 71] on p "Your daily Pixie summary" at bounding box center [54, 71] width 68 height 5
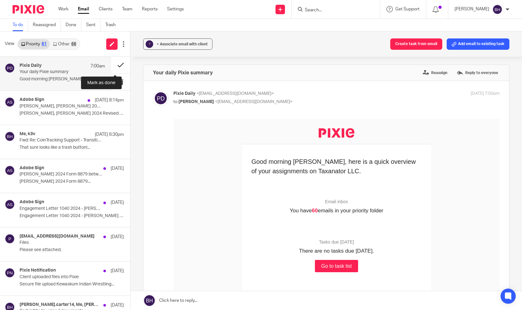
click at [116, 66] on button at bounding box center [120, 65] width 19 height 17
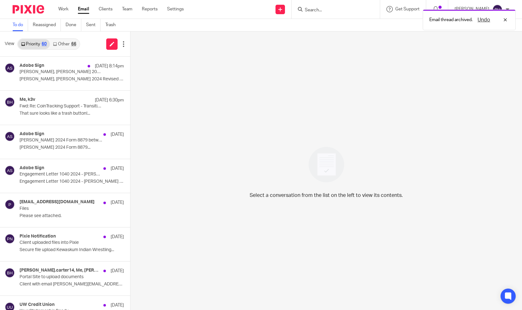
click at [69, 47] on link "Other 66" at bounding box center [64, 44] width 29 height 10
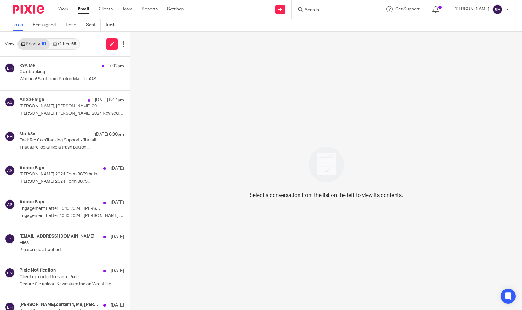
click at [63, 42] on link "Other 68" at bounding box center [64, 44] width 29 height 10
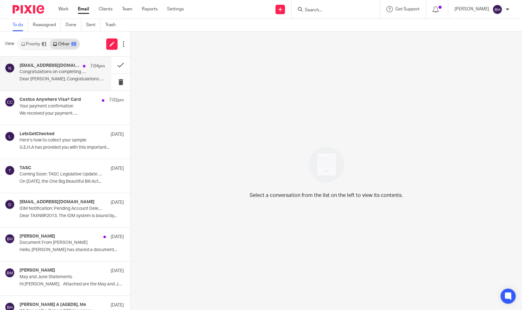
click at [88, 72] on div "[EMAIL_ADDRESS][DOMAIN_NAME] 7:04pm Congratulations on completing 2026 Network …" at bounding box center [62, 73] width 85 height 21
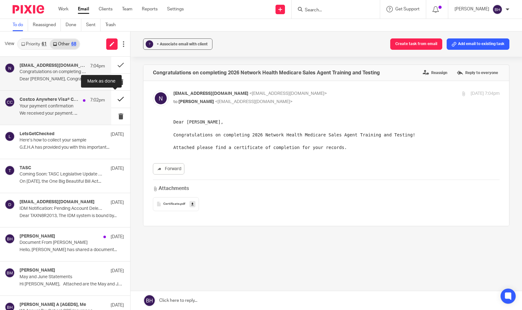
click at [115, 100] on button at bounding box center [120, 99] width 19 height 17
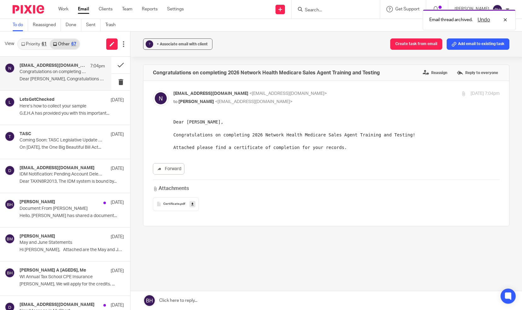
click at [42, 46] on div "61" at bounding box center [44, 44] width 5 height 4
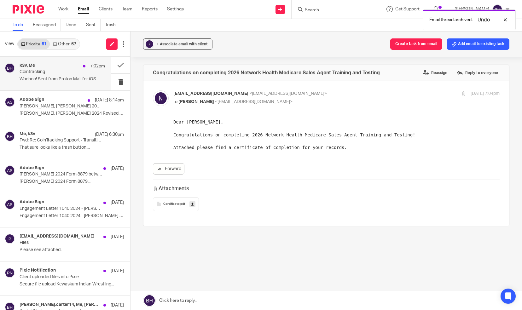
click at [51, 71] on p "Cointracking" at bounding box center [54, 71] width 68 height 5
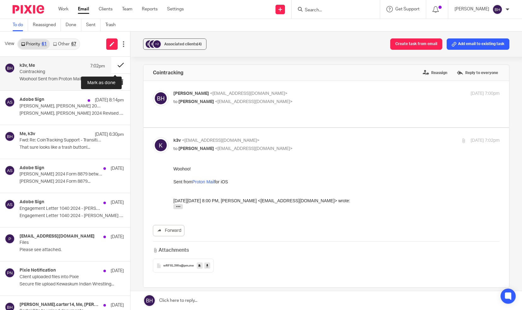
click at [117, 62] on button at bounding box center [120, 65] width 19 height 17
